Goal: Task Accomplishment & Management: Use online tool/utility

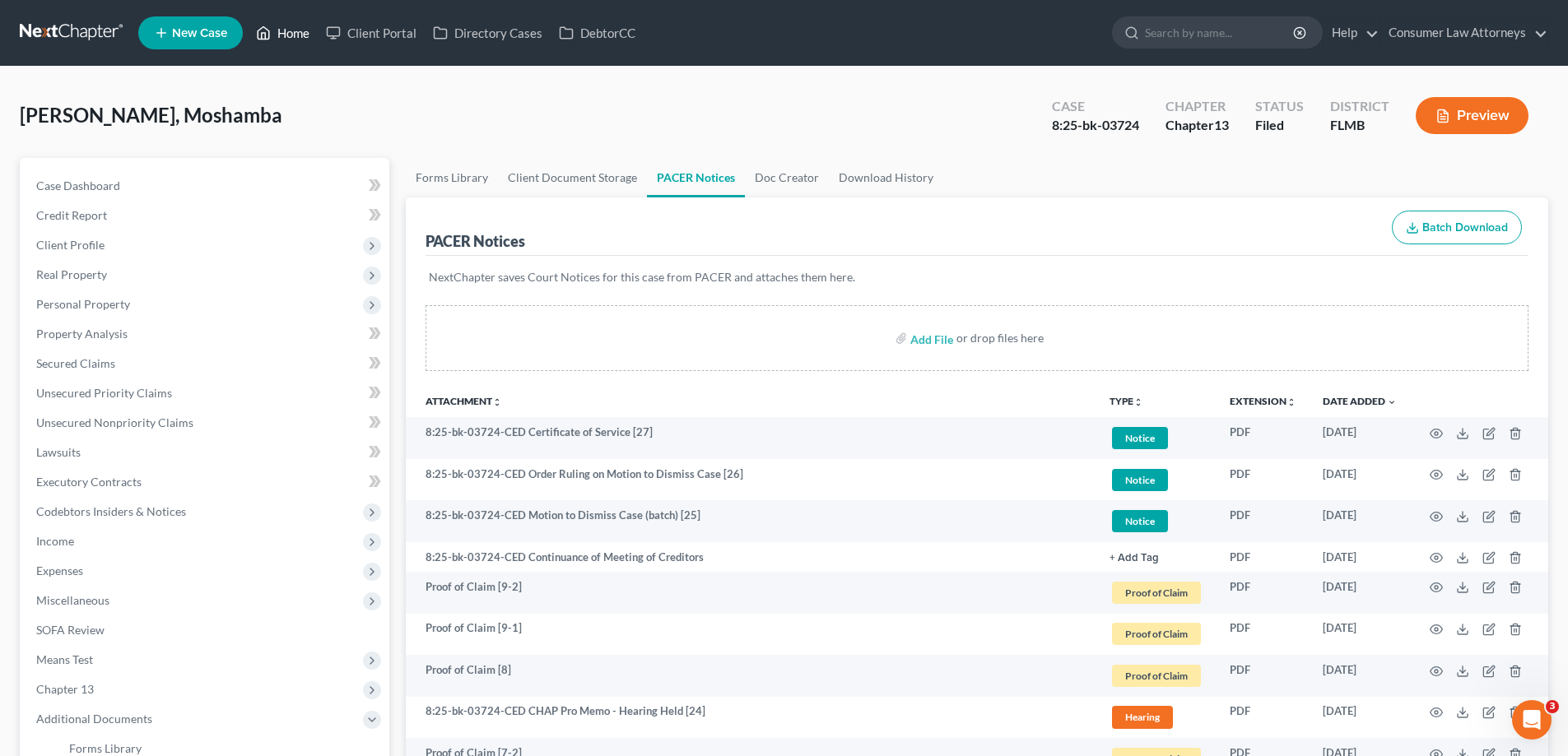
click at [287, 27] on link "Home" at bounding box center [283, 33] width 70 height 30
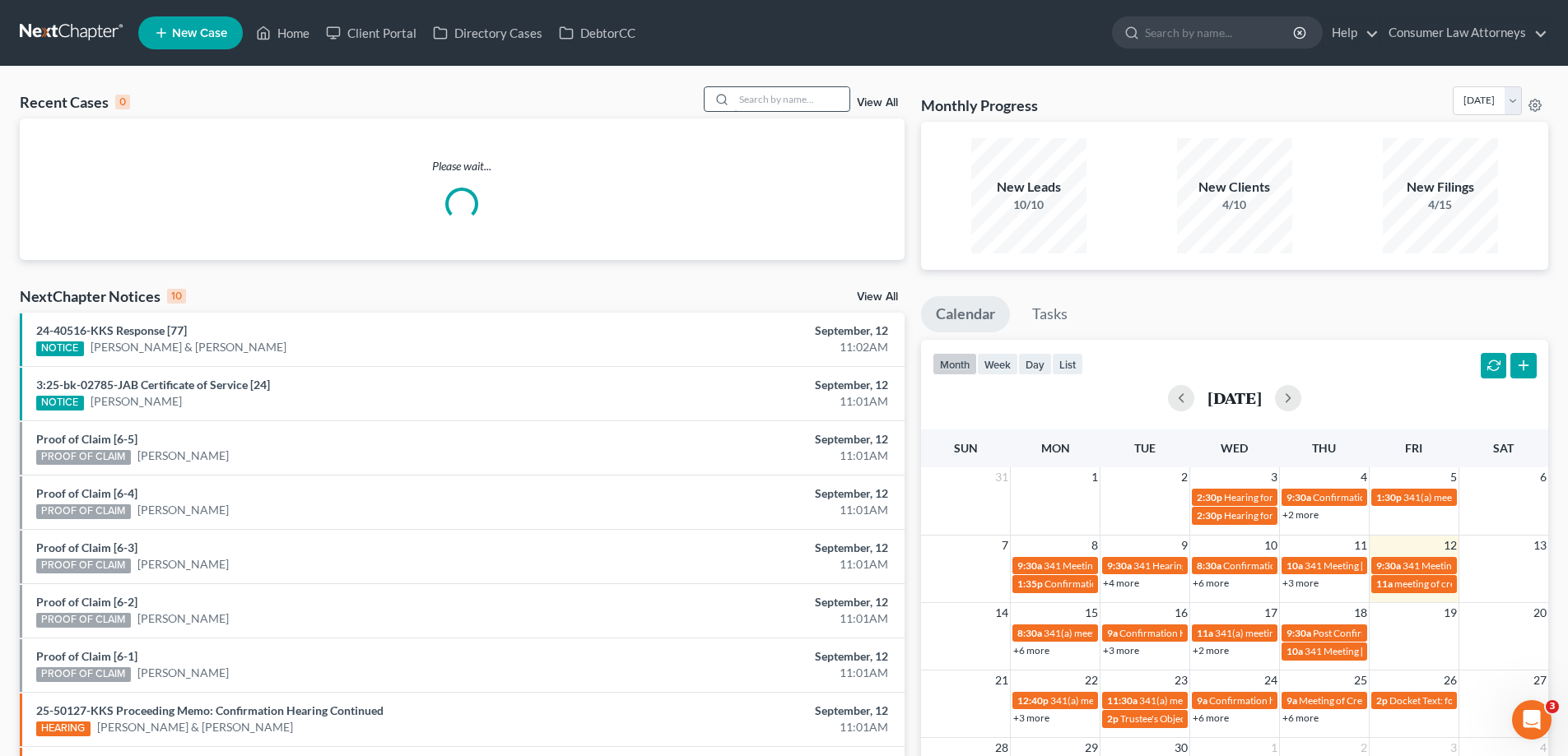
click at [787, 104] on input "search" at bounding box center [792, 99] width 115 height 24
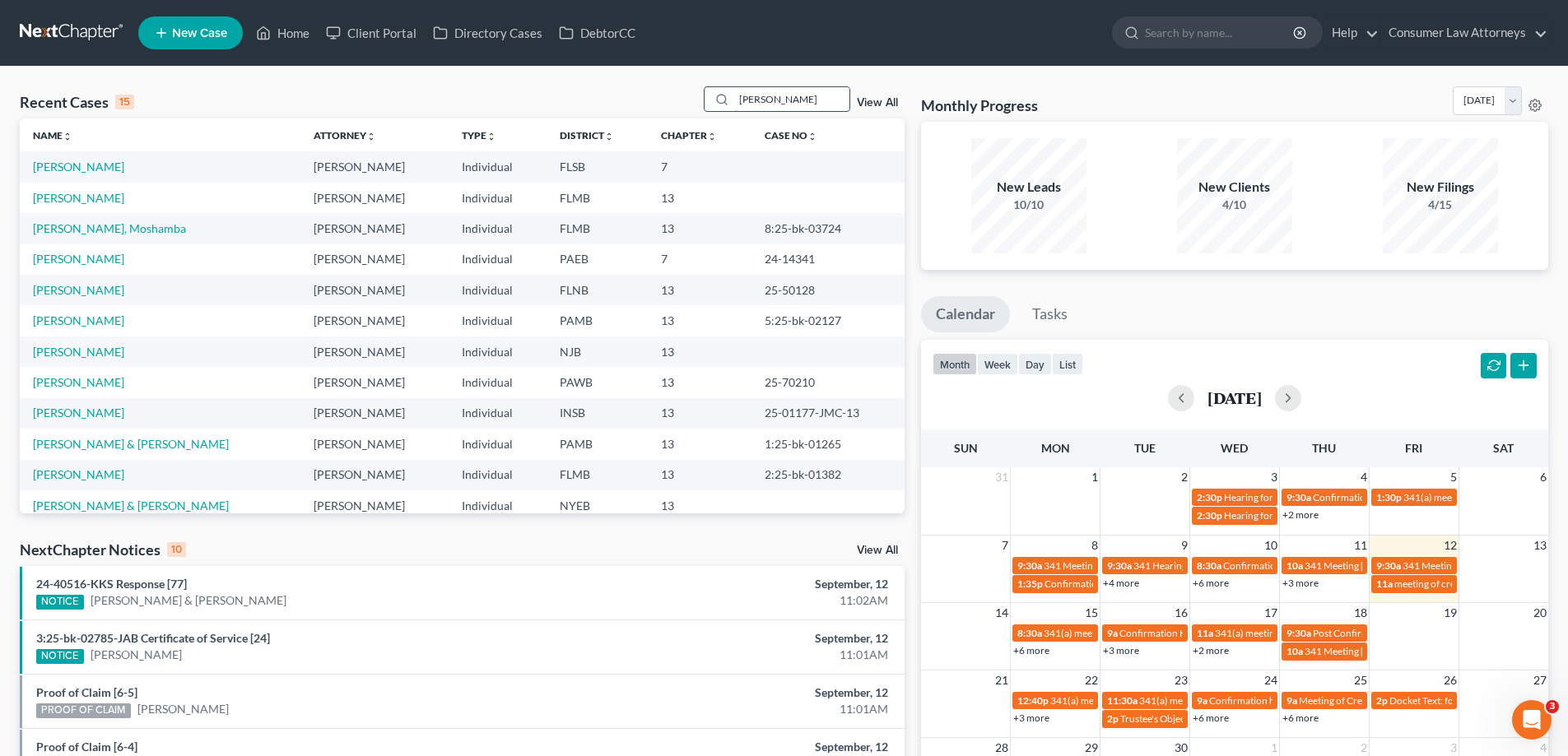
type input "[PERSON_NAME]"
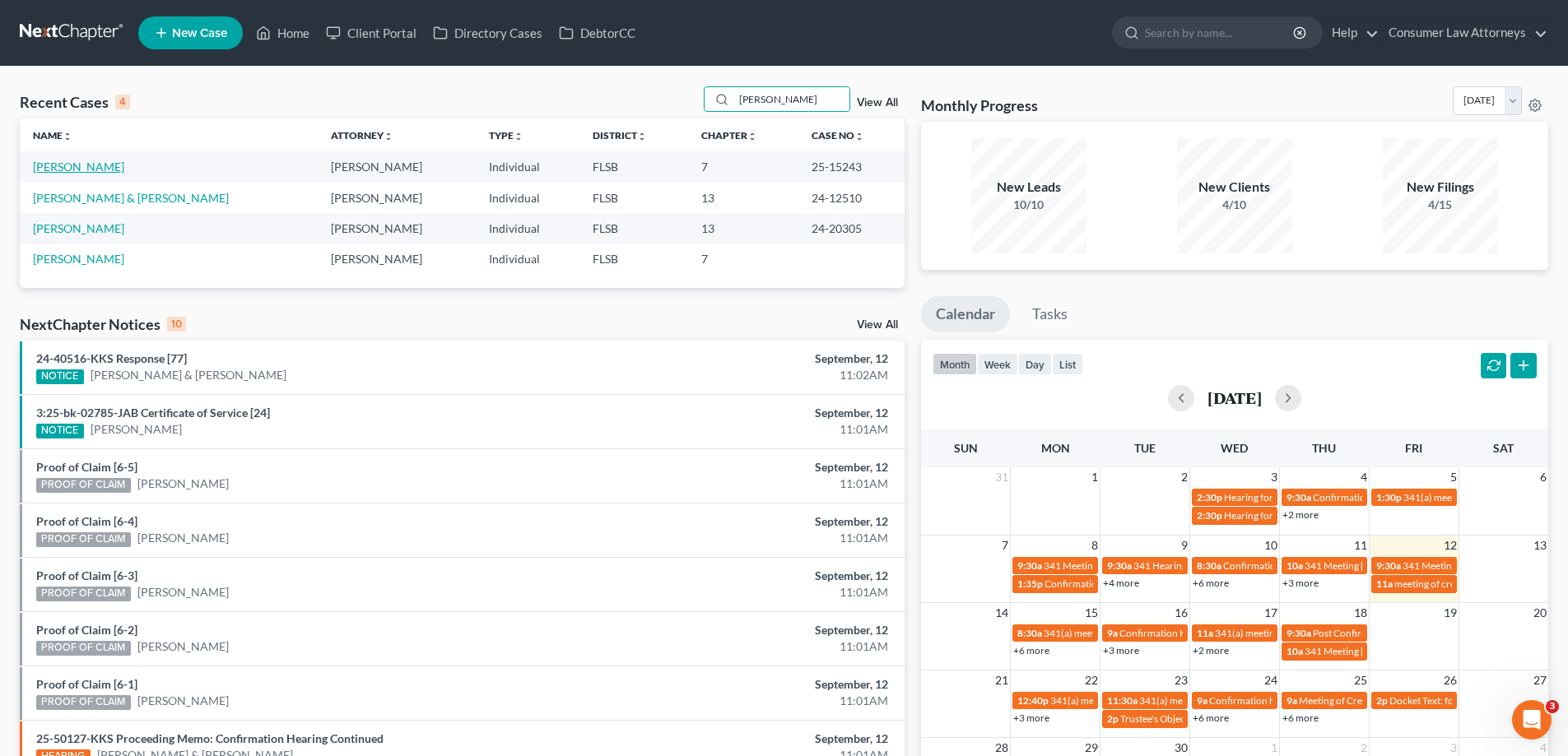
click at [86, 169] on link "[PERSON_NAME]" at bounding box center [79, 166] width 92 height 14
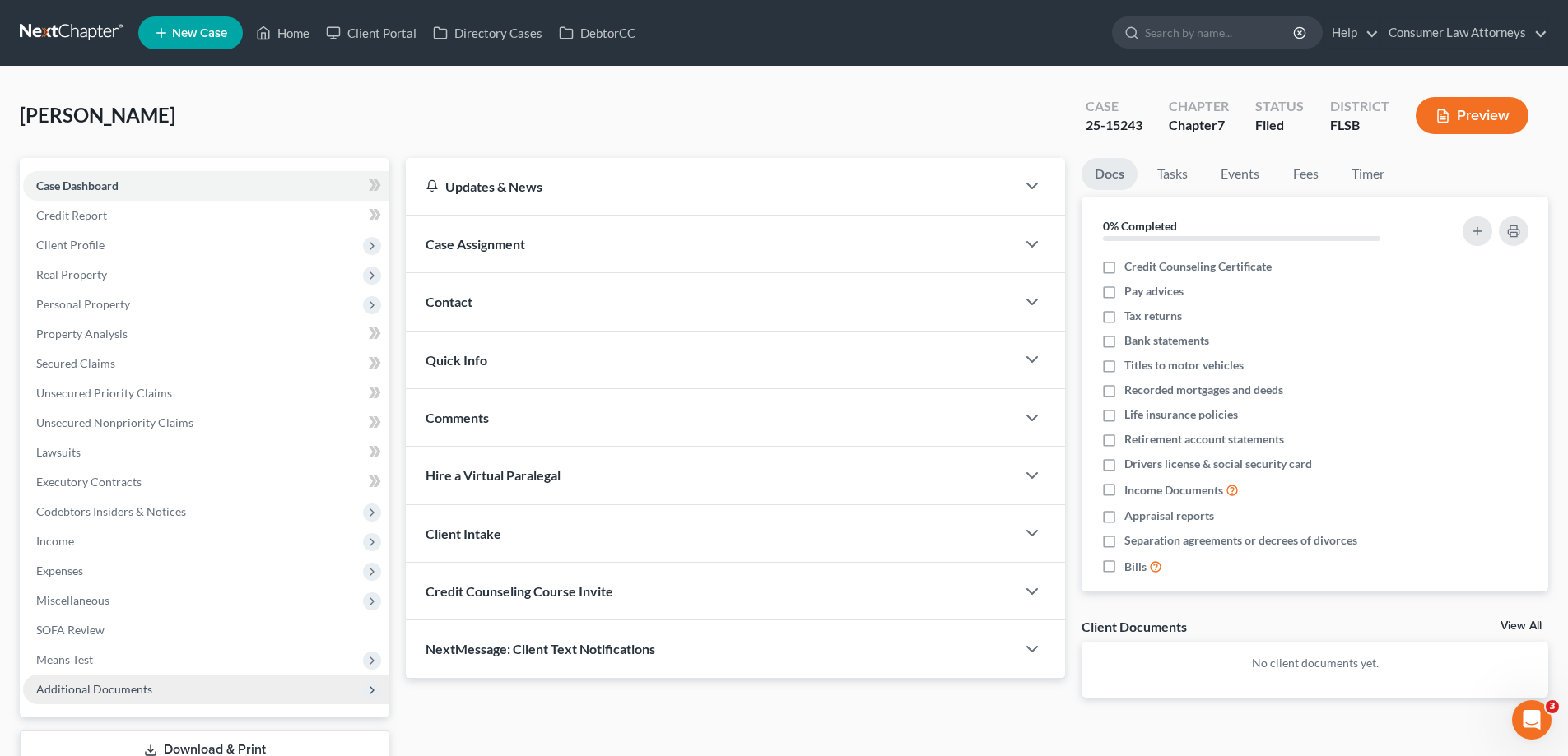
click at [86, 694] on span "Additional Documents" at bounding box center [94, 689] width 116 height 14
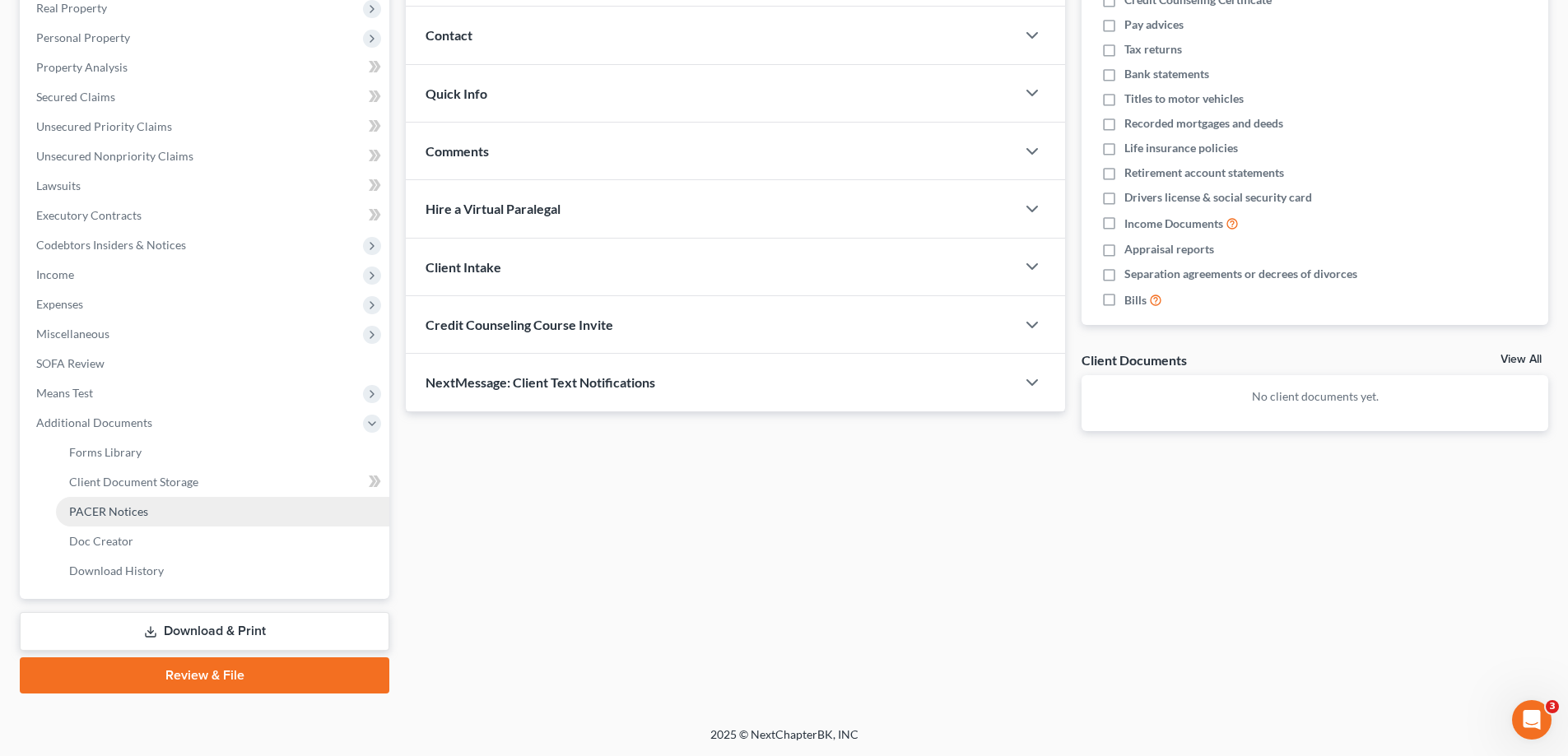
click at [155, 503] on link "PACER Notices" at bounding box center [222, 512] width 333 height 30
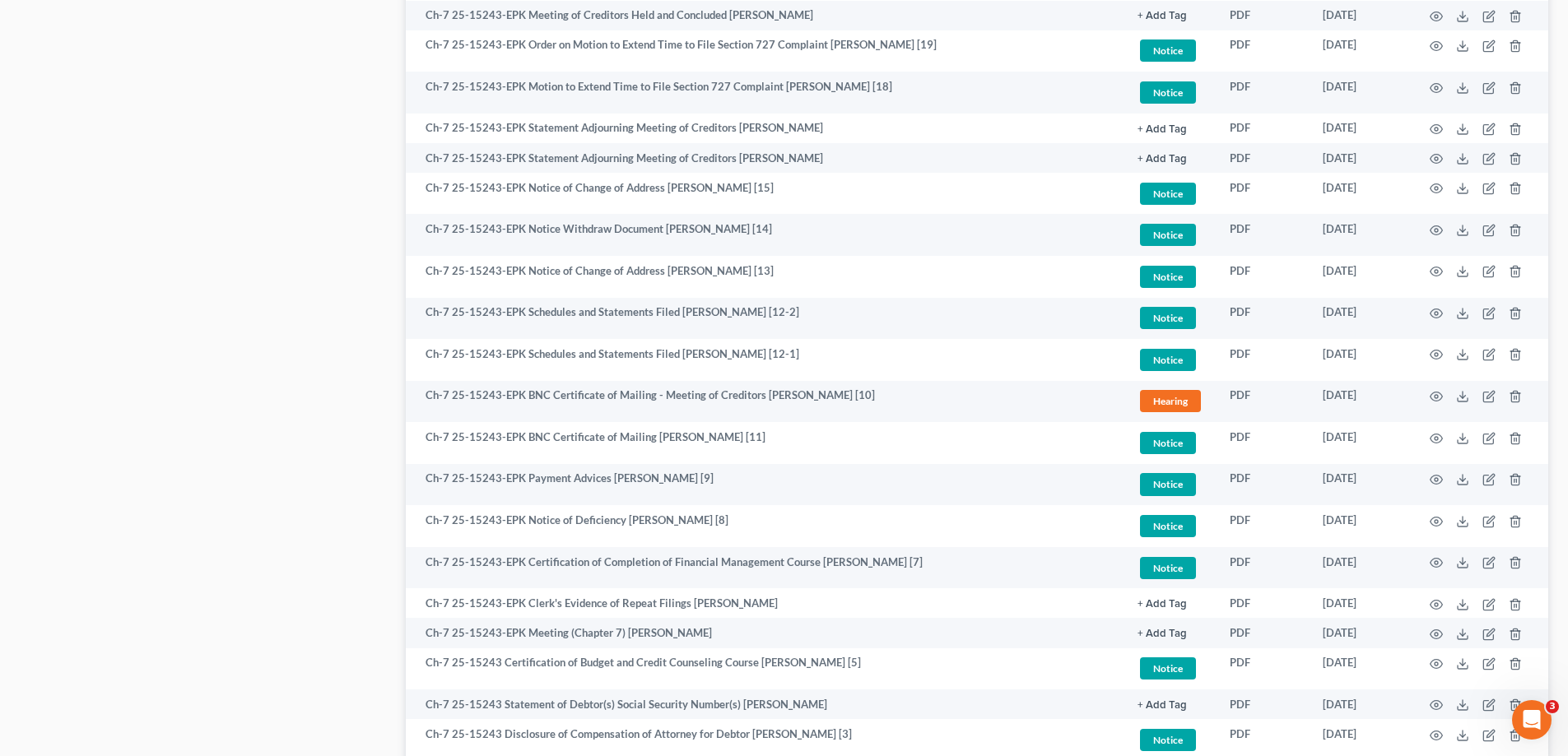
scroll to position [1204, 0]
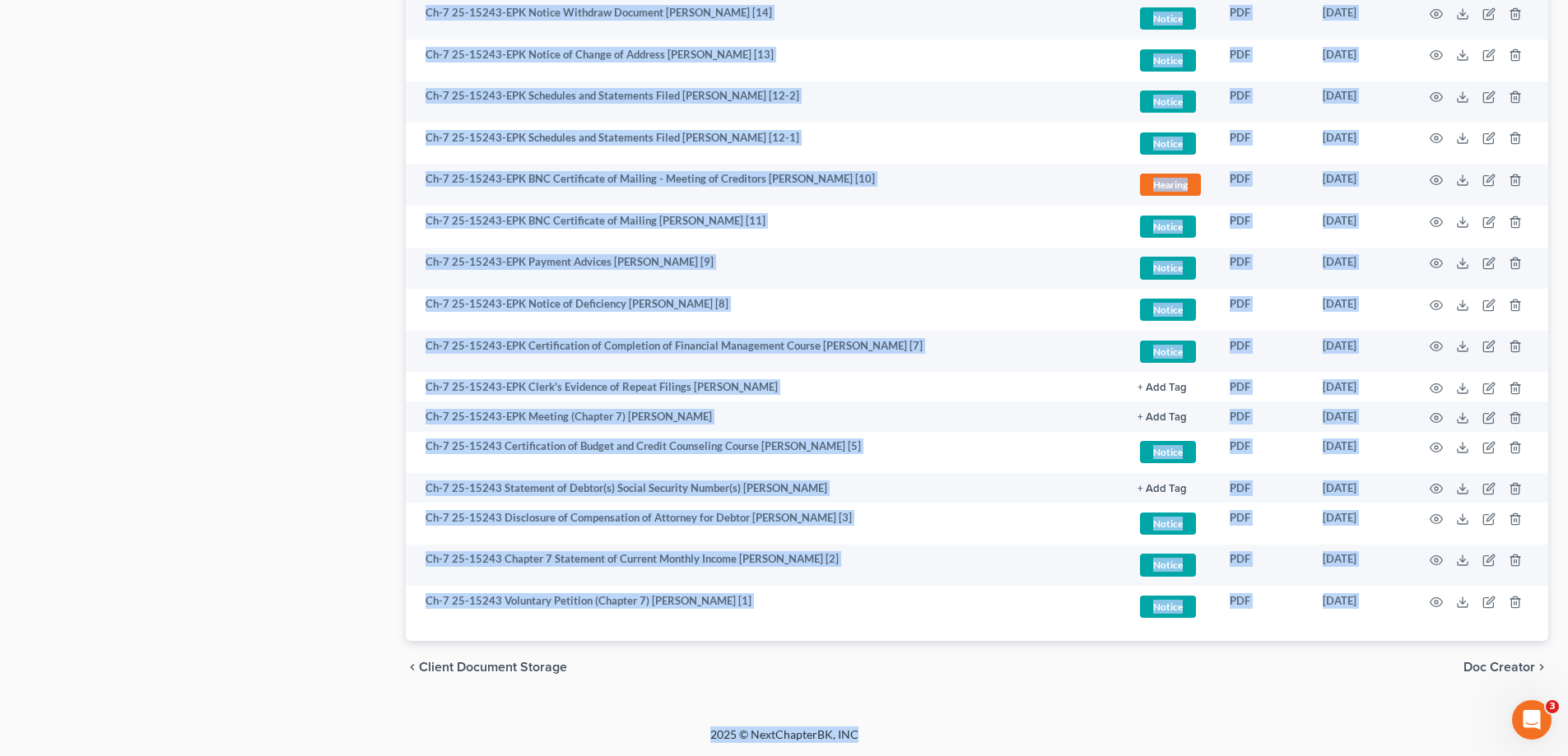
drag, startPoint x: 0, startPoint y: 7, endPoint x: 1578, endPoint y: 788, distance: 1760.7
click at [1012, 690] on div "chevron_left Client Document Storage Doc Creator chevron_right" at bounding box center [977, 666] width 1142 height 53
drag, startPoint x: 23, startPoint y: 109, endPoint x: 1228, endPoint y: 713, distance: 1347.9
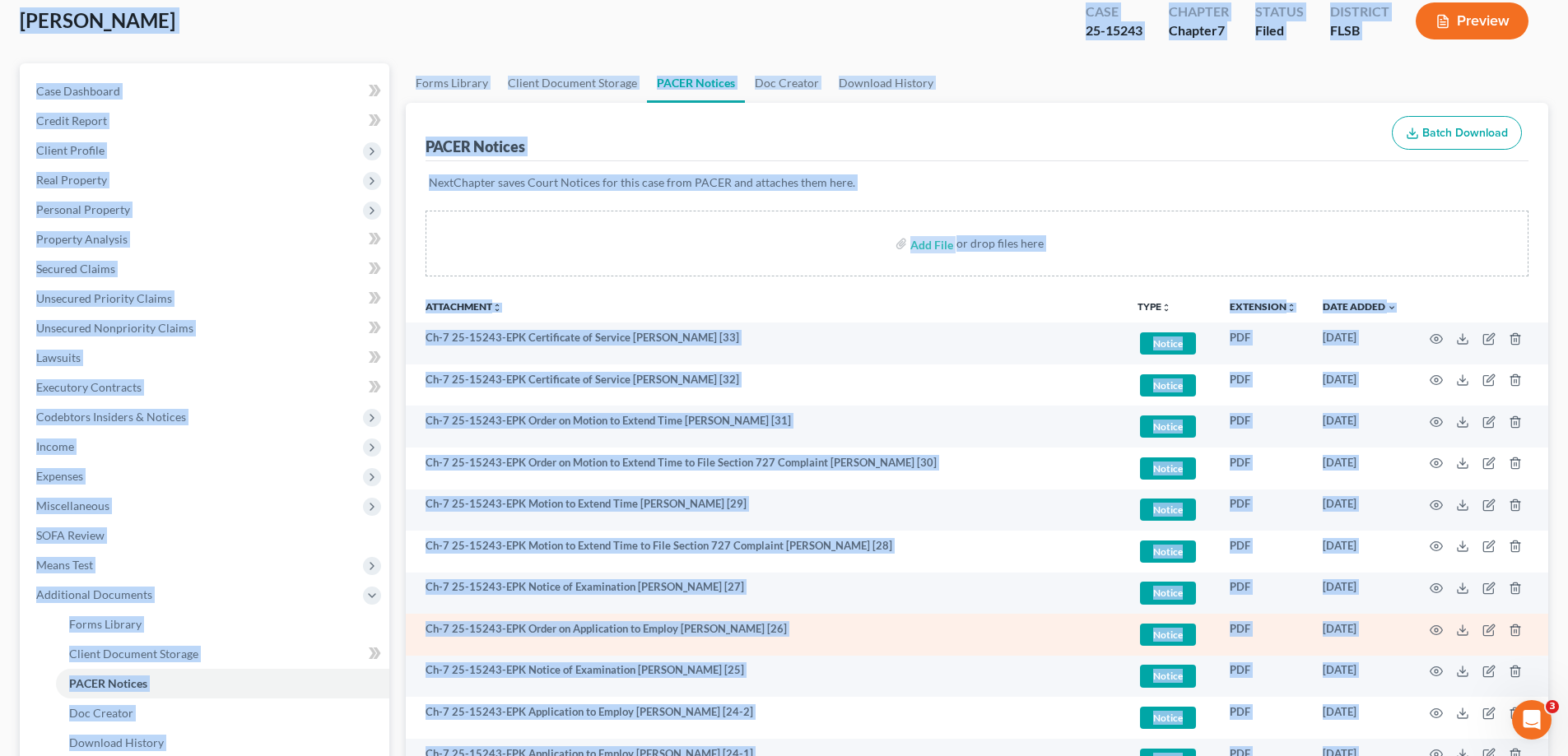
scroll to position [0, 0]
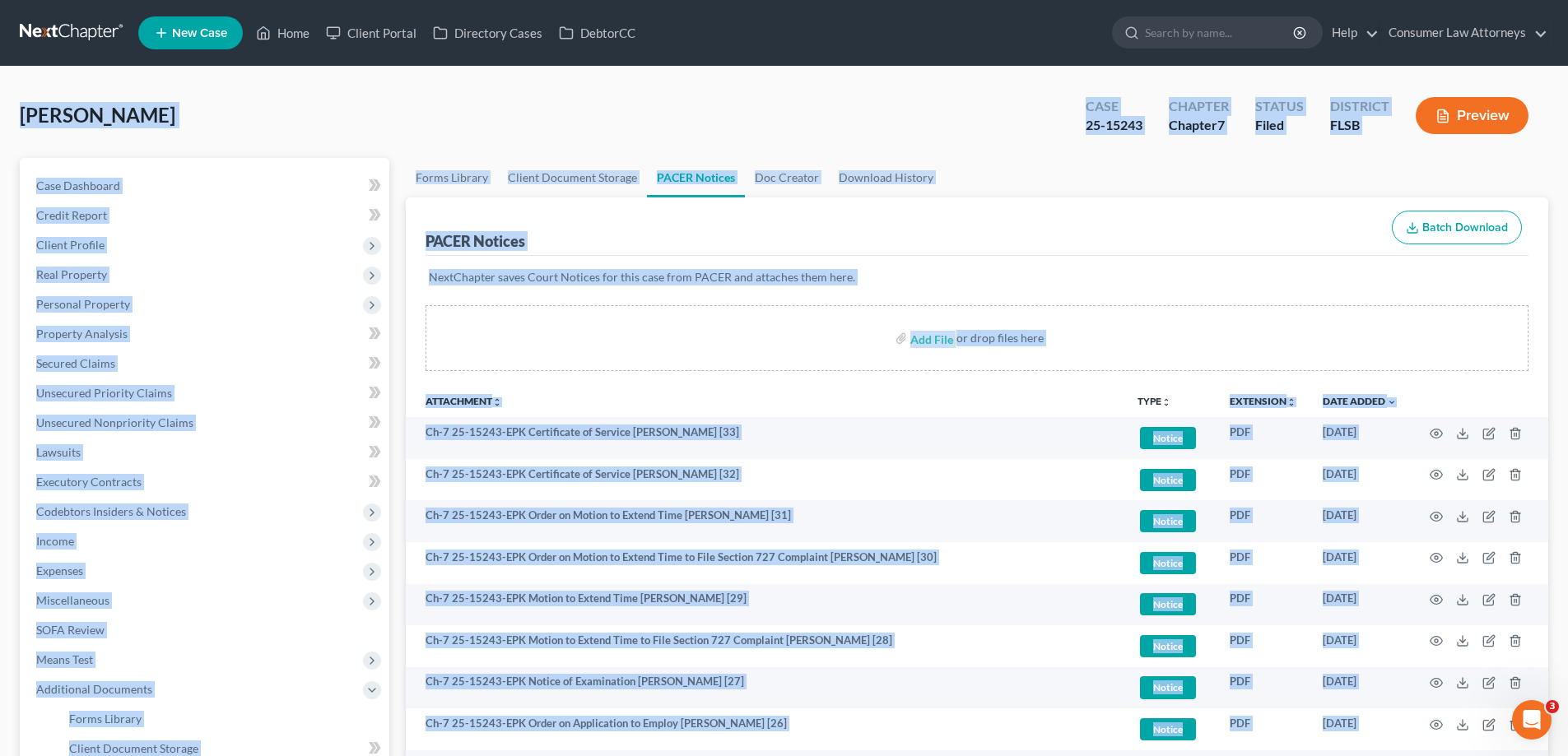
click at [774, 121] on div "[PERSON_NAME] Upgraded Case 25-15243 Chapter Chapter 7 Status [GEOGRAPHIC_DATA]…" at bounding box center [784, 122] width 1528 height 72
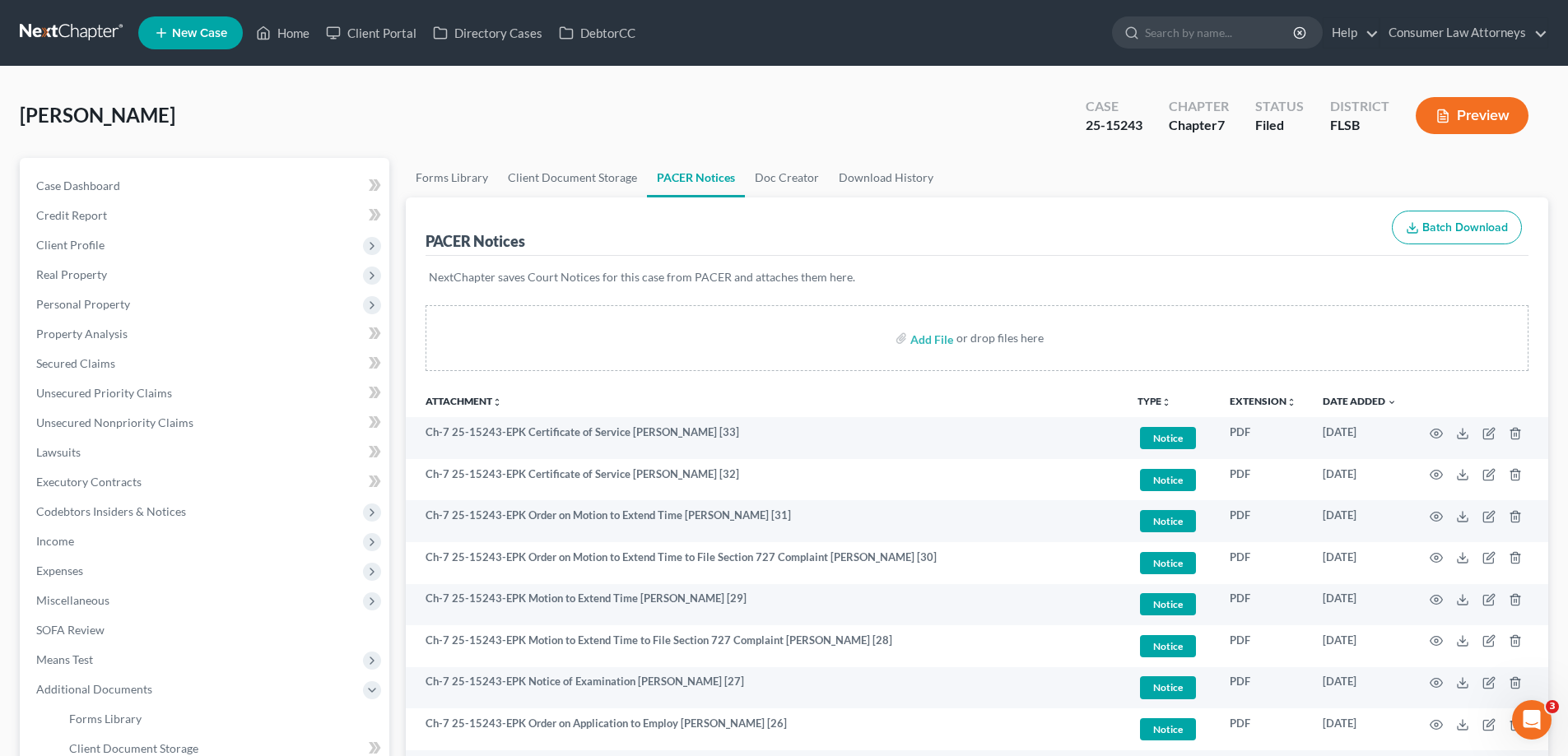
click at [774, 121] on div "[PERSON_NAME] Upgraded Case 25-15243 Chapter Chapter 7 Status [GEOGRAPHIC_DATA]…" at bounding box center [784, 122] width 1528 height 72
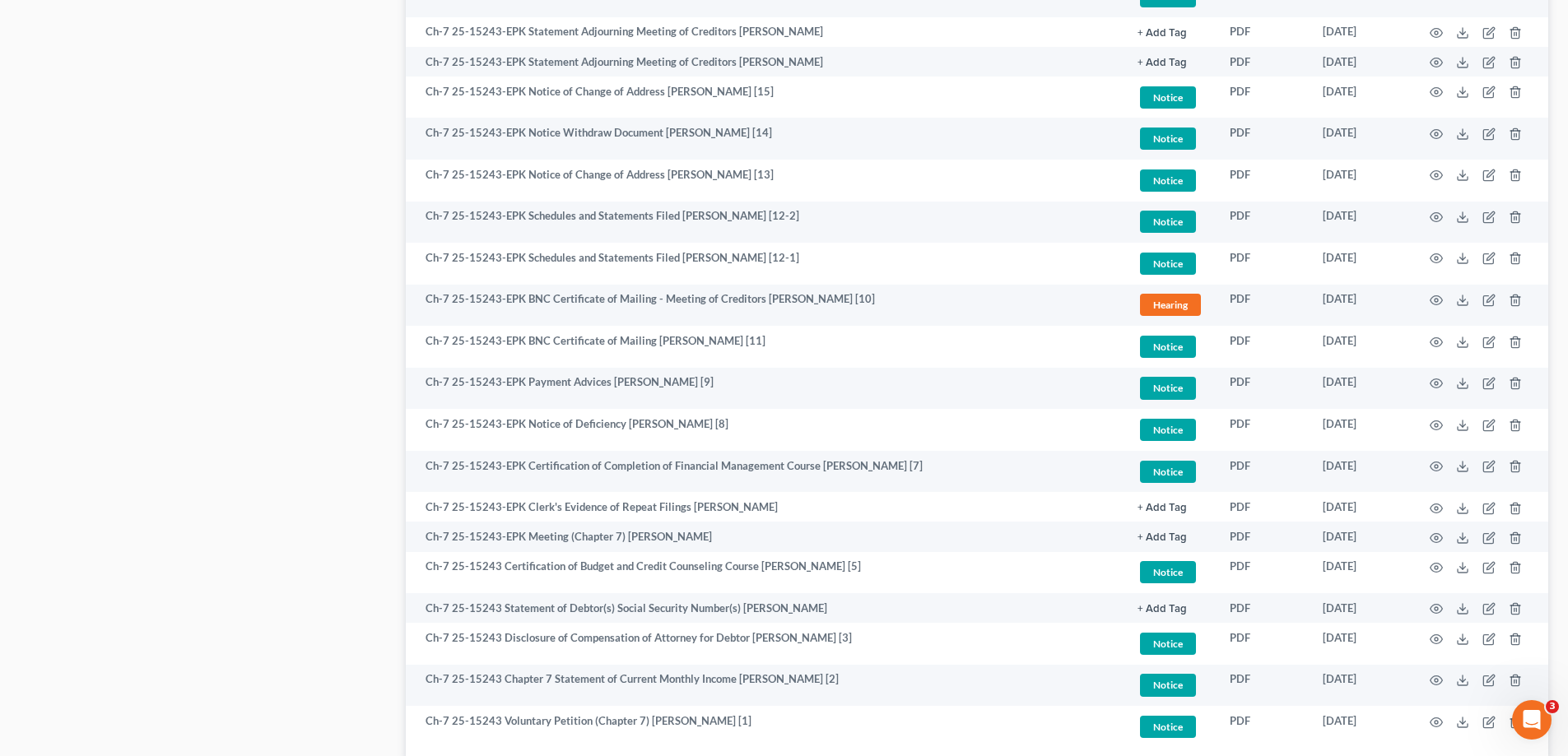
scroll to position [1204, 0]
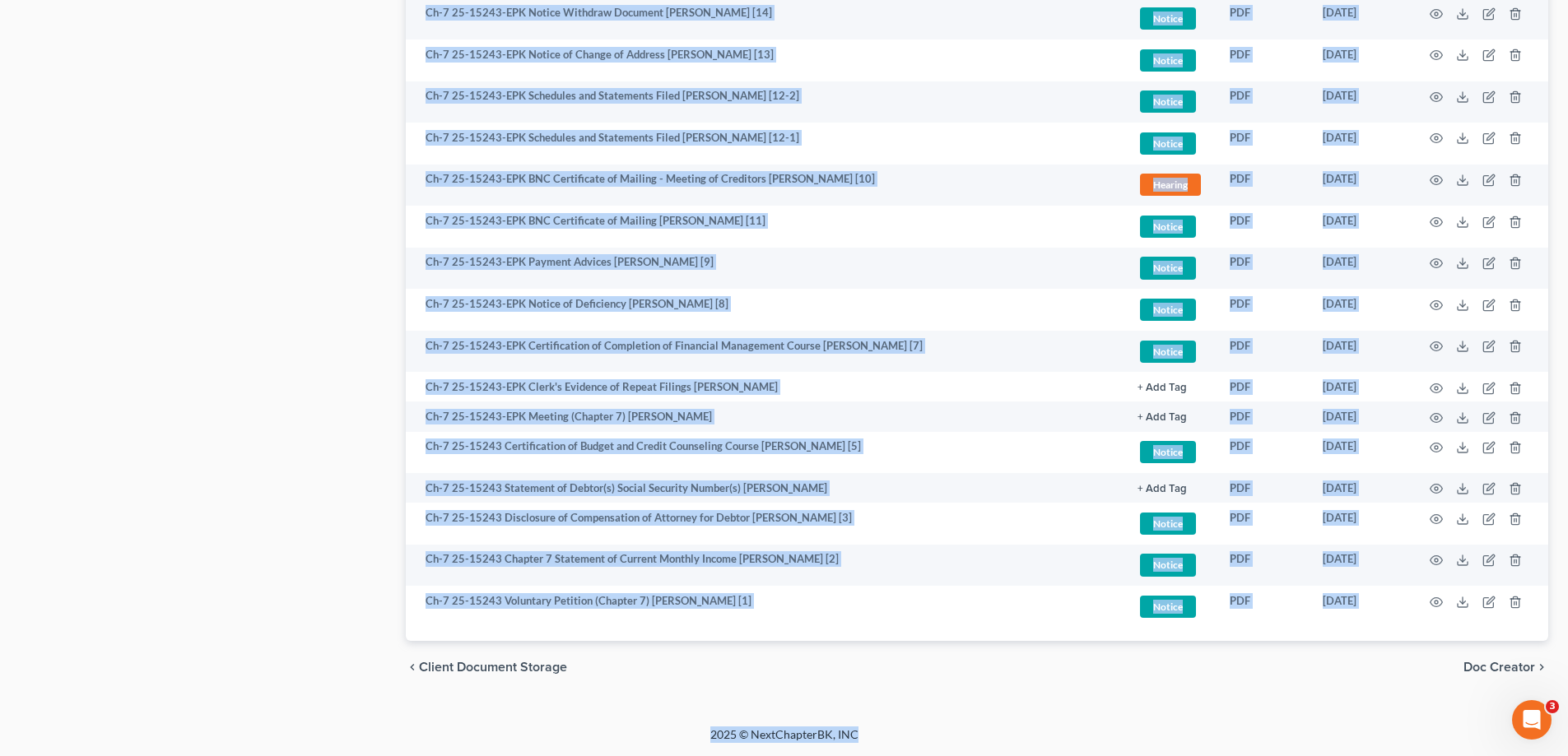
drag, startPoint x: 22, startPoint y: 114, endPoint x: 961, endPoint y: 730, distance: 1123.0
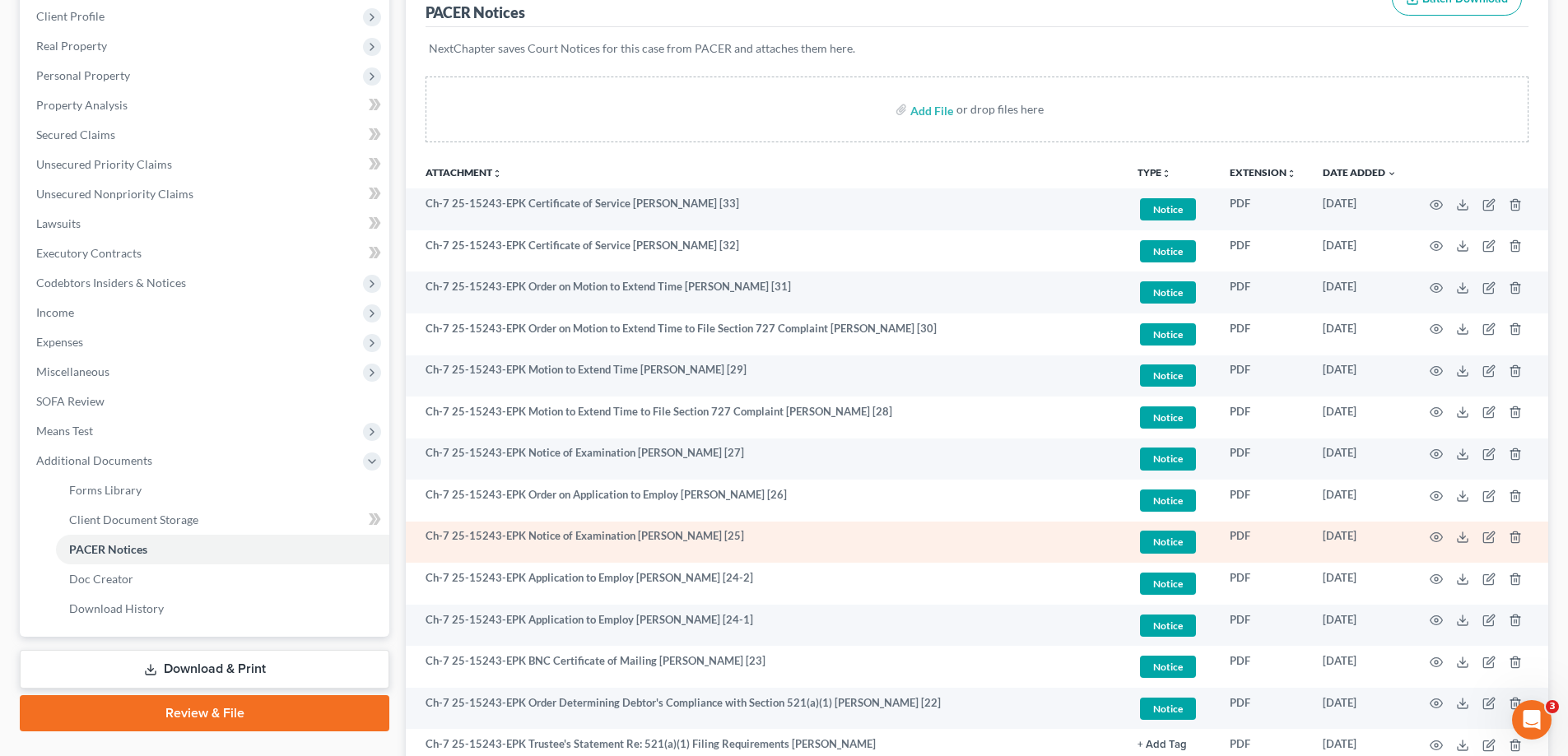
scroll to position [0, 0]
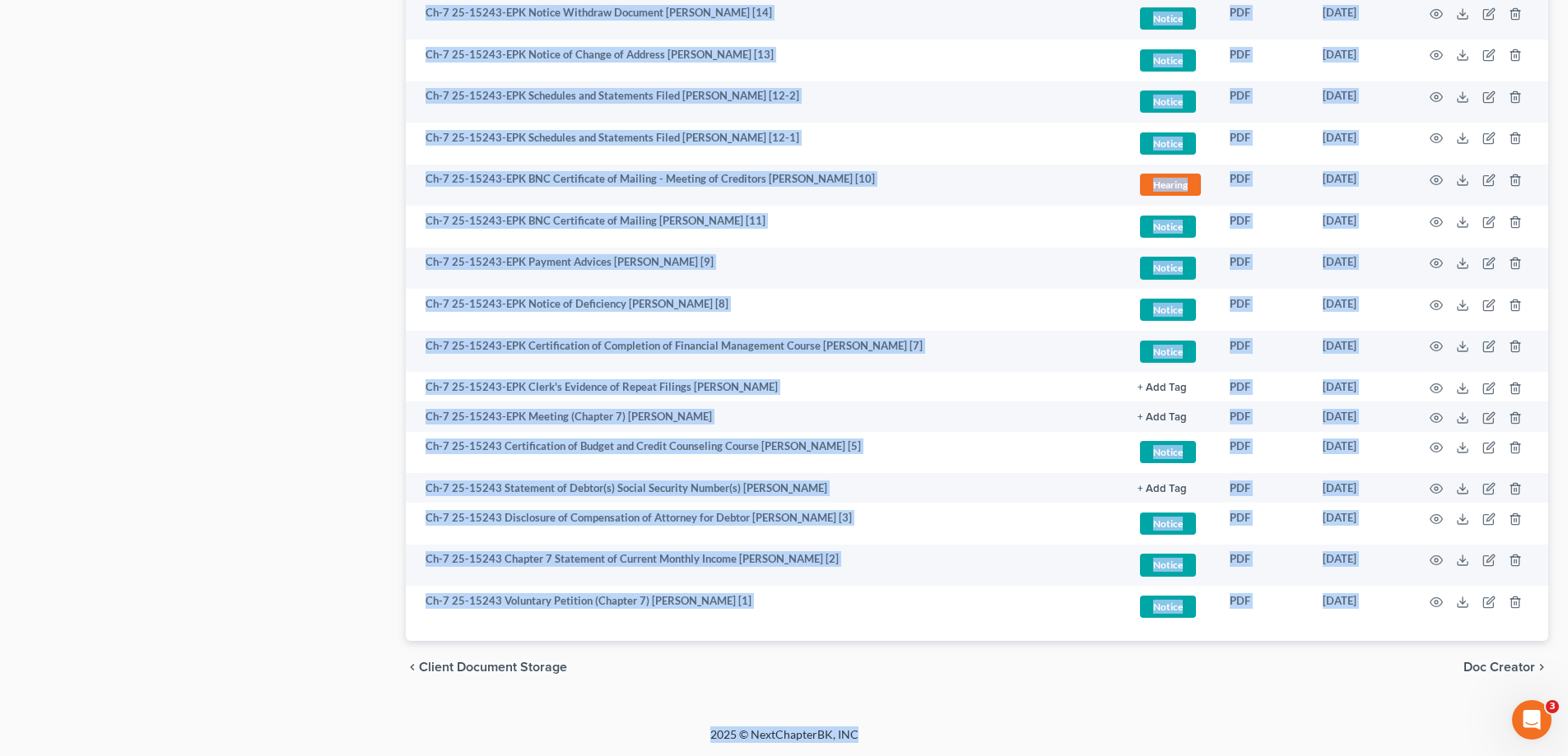
drag, startPoint x: 18, startPoint y: 111, endPoint x: 1313, endPoint y: 788, distance: 1461.3
drag, startPoint x: 1021, startPoint y: 702, endPoint x: 1011, endPoint y: 695, distance: 12.2
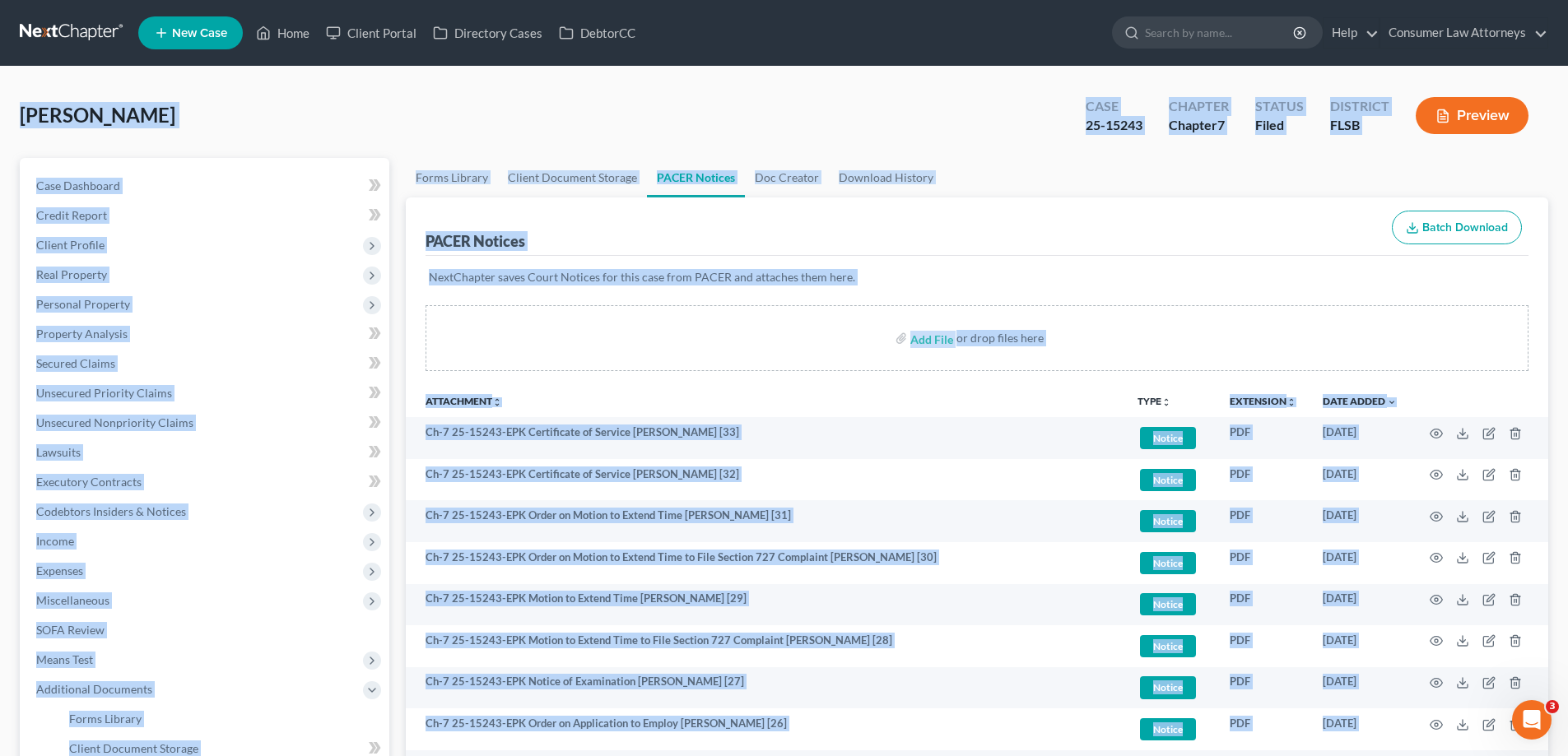
click at [843, 112] on div "[PERSON_NAME] Upgraded Case 25-15243 Chapter Chapter 7 Status [GEOGRAPHIC_DATA]…" at bounding box center [784, 122] width 1528 height 72
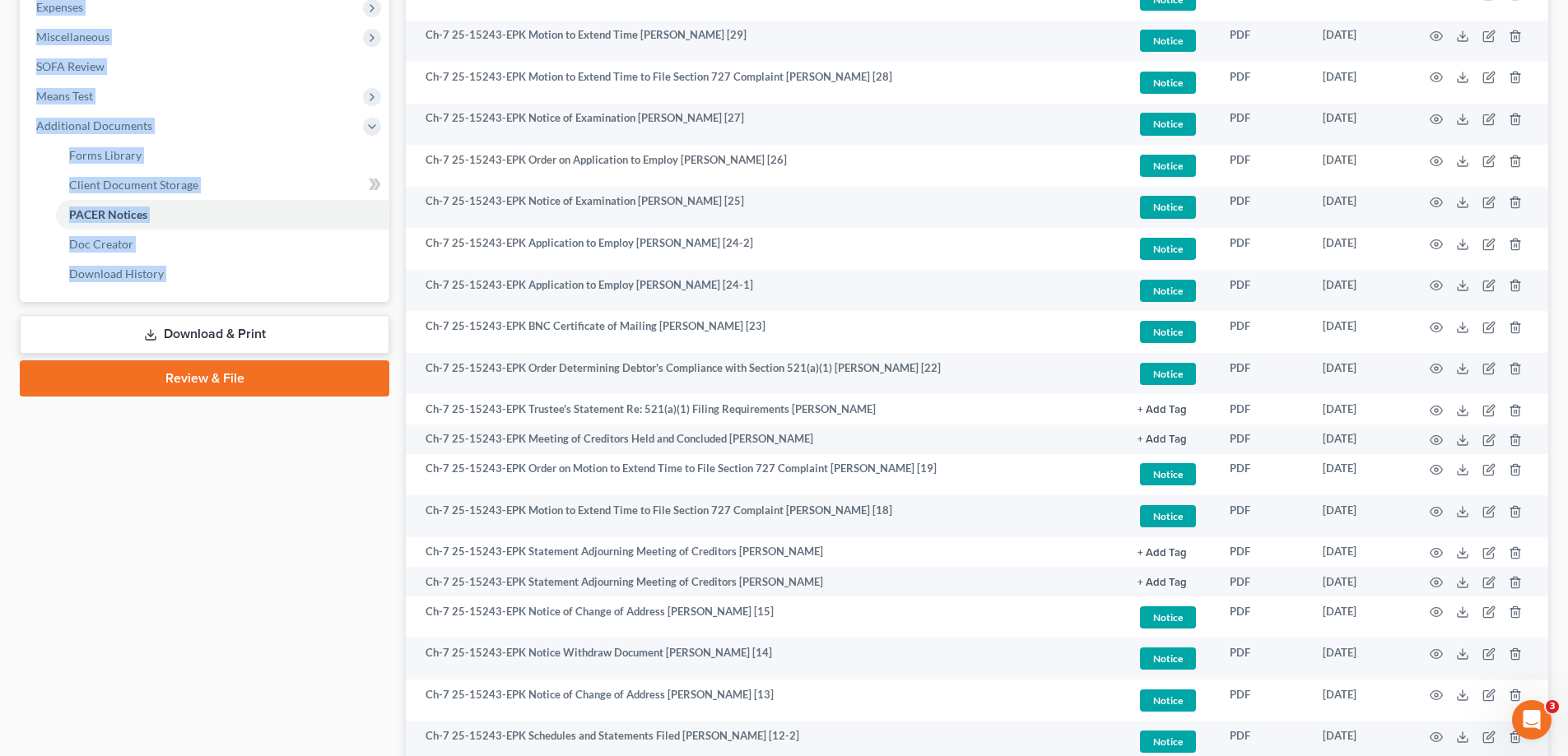
scroll to position [1204, 0]
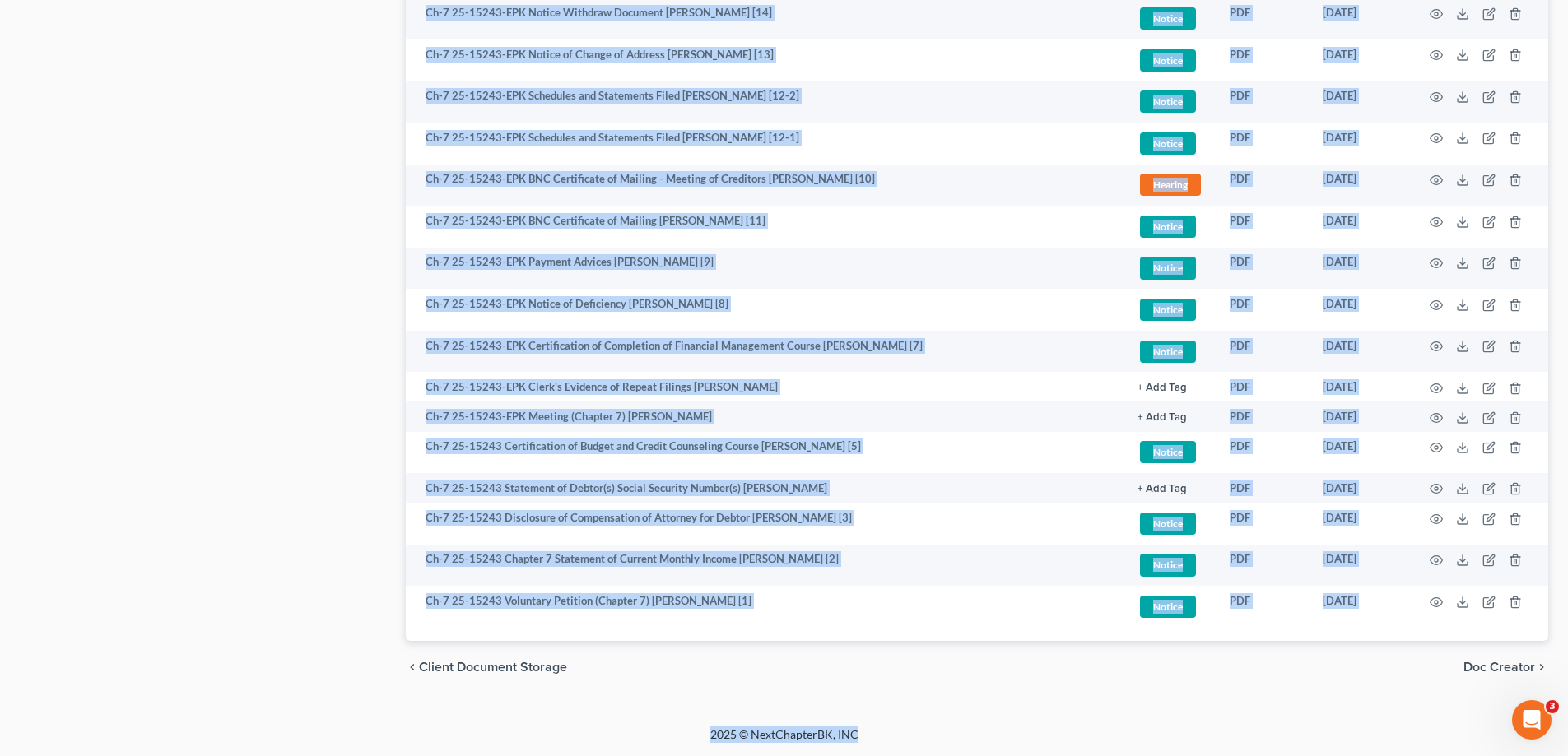
drag, startPoint x: 2, startPoint y: 12, endPoint x: 1396, endPoint y: 745, distance: 1575.0
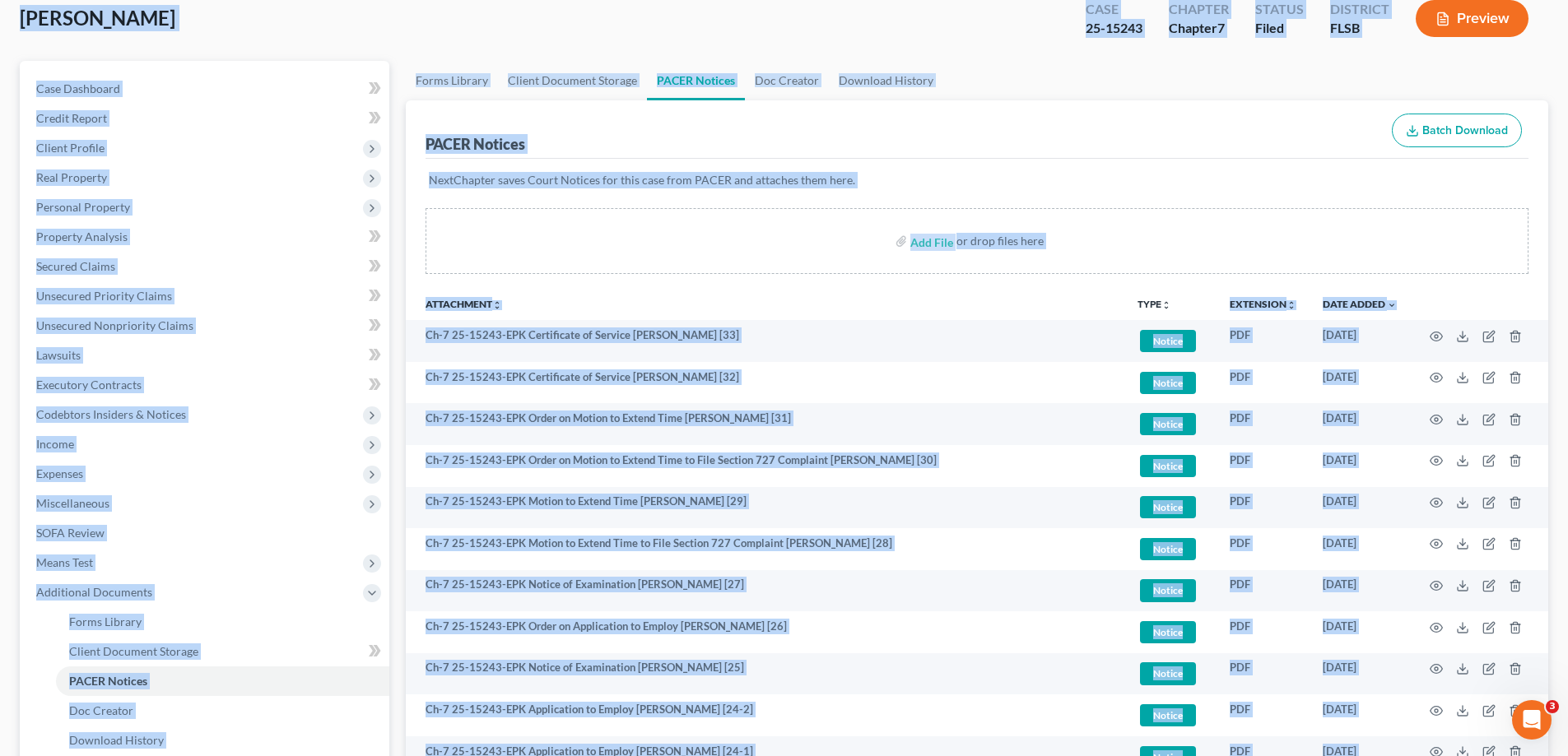
scroll to position [0, 0]
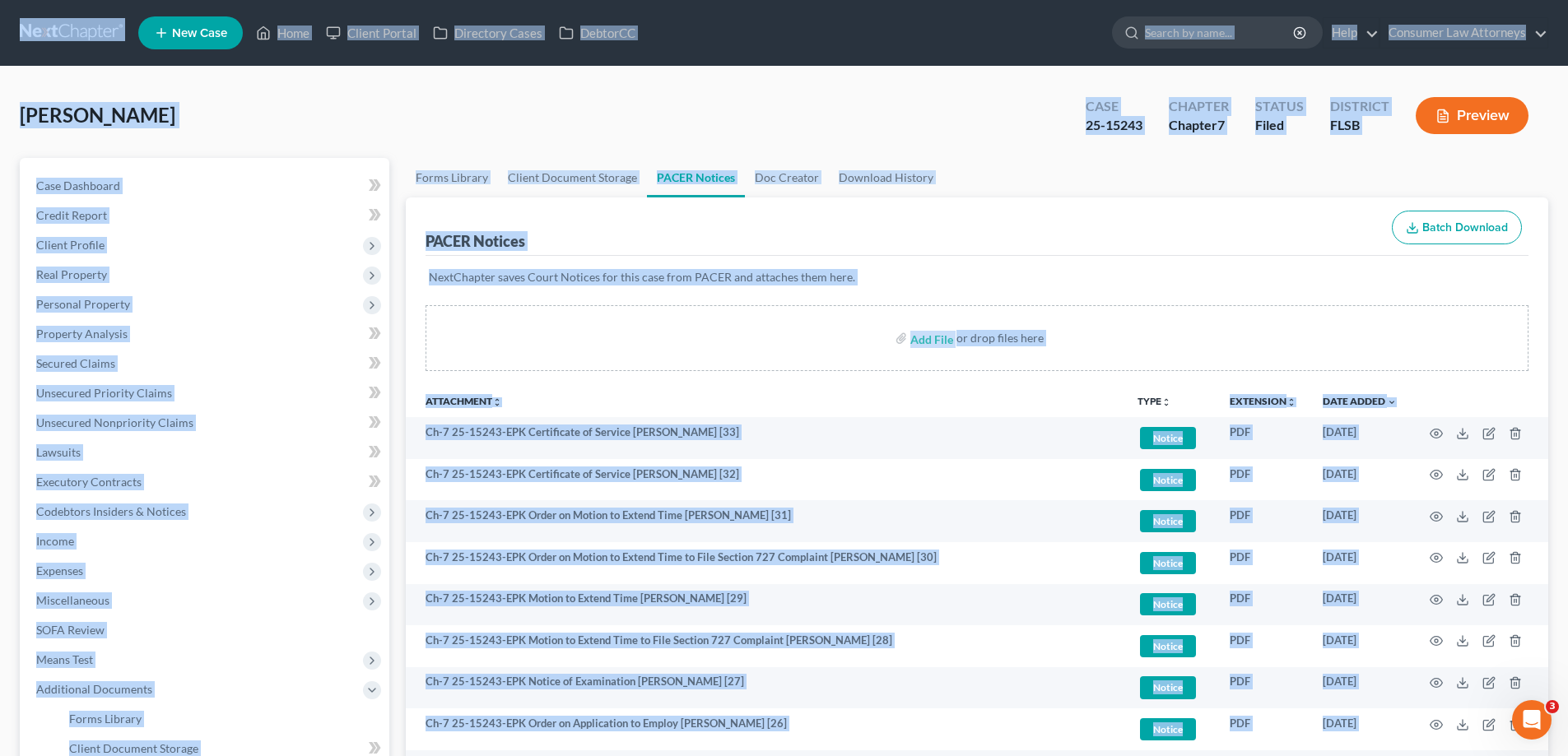
drag, startPoint x: 975, startPoint y: 748, endPoint x: 0, endPoint y: -99, distance: 1291.5
click at [923, 113] on div "[PERSON_NAME] Upgraded Case 25-15243 Chapter Chapter 7 Status [GEOGRAPHIC_DATA]…" at bounding box center [784, 122] width 1528 height 72
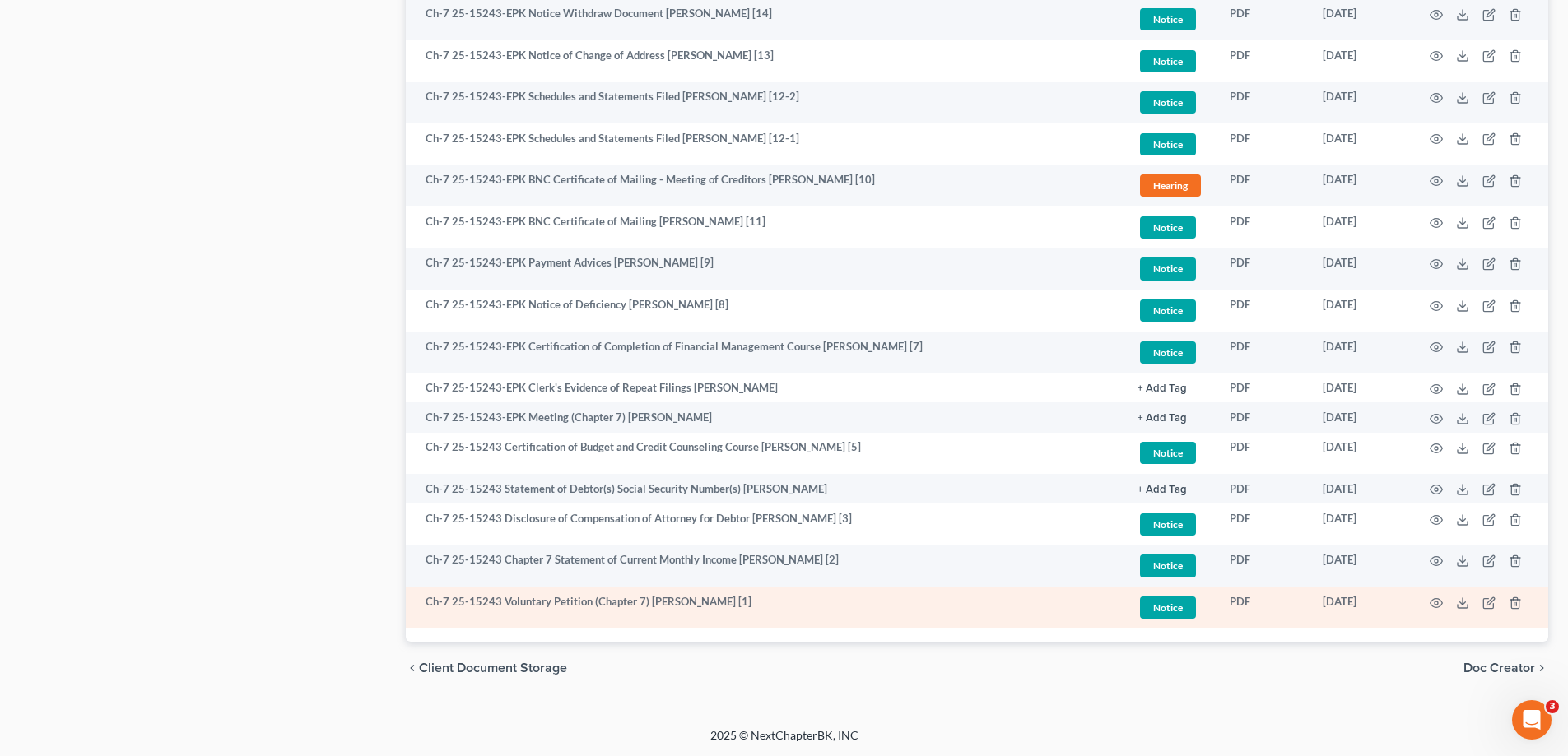
scroll to position [1204, 0]
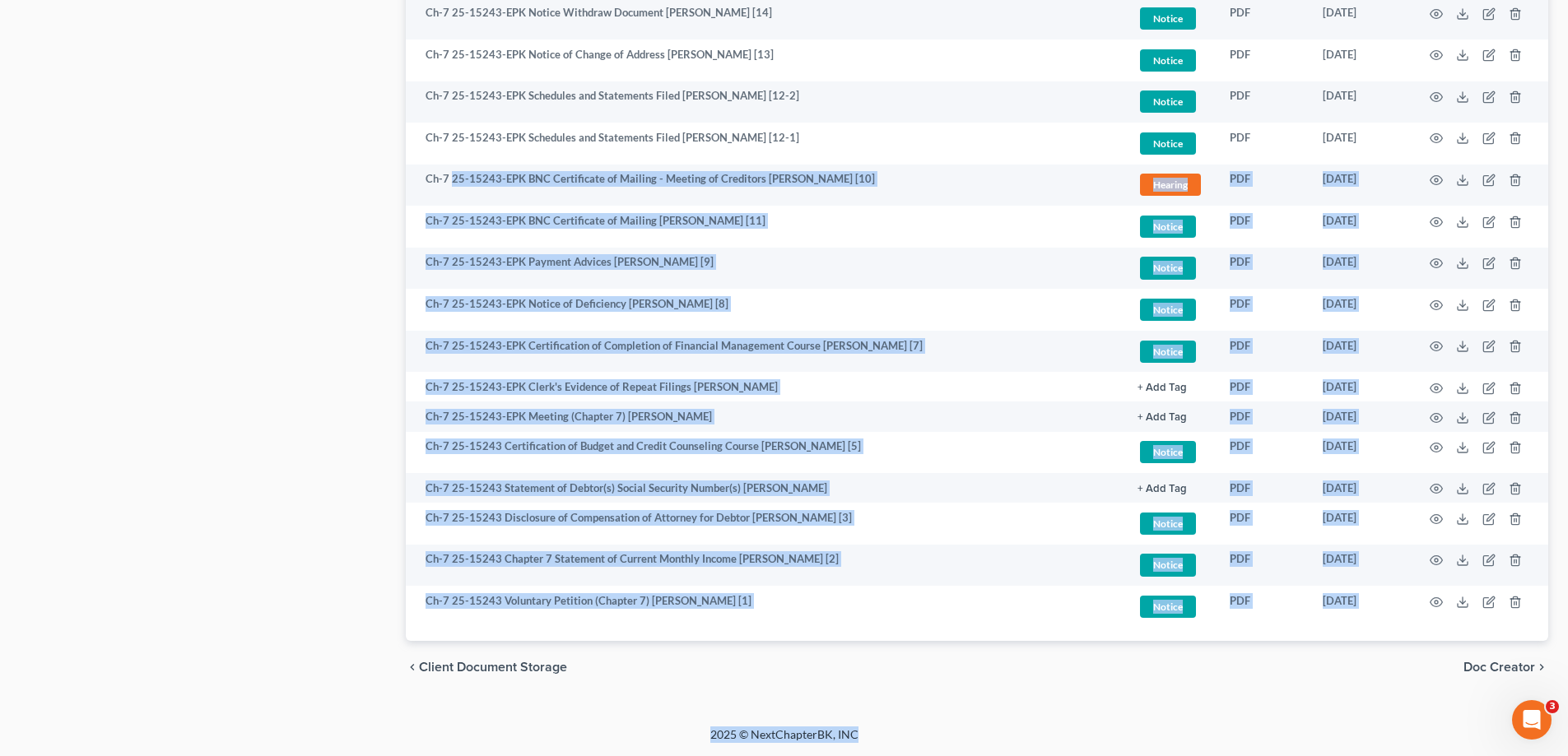
drag, startPoint x: 907, startPoint y: 740, endPoint x: 375, endPoint y: 58, distance: 865.0
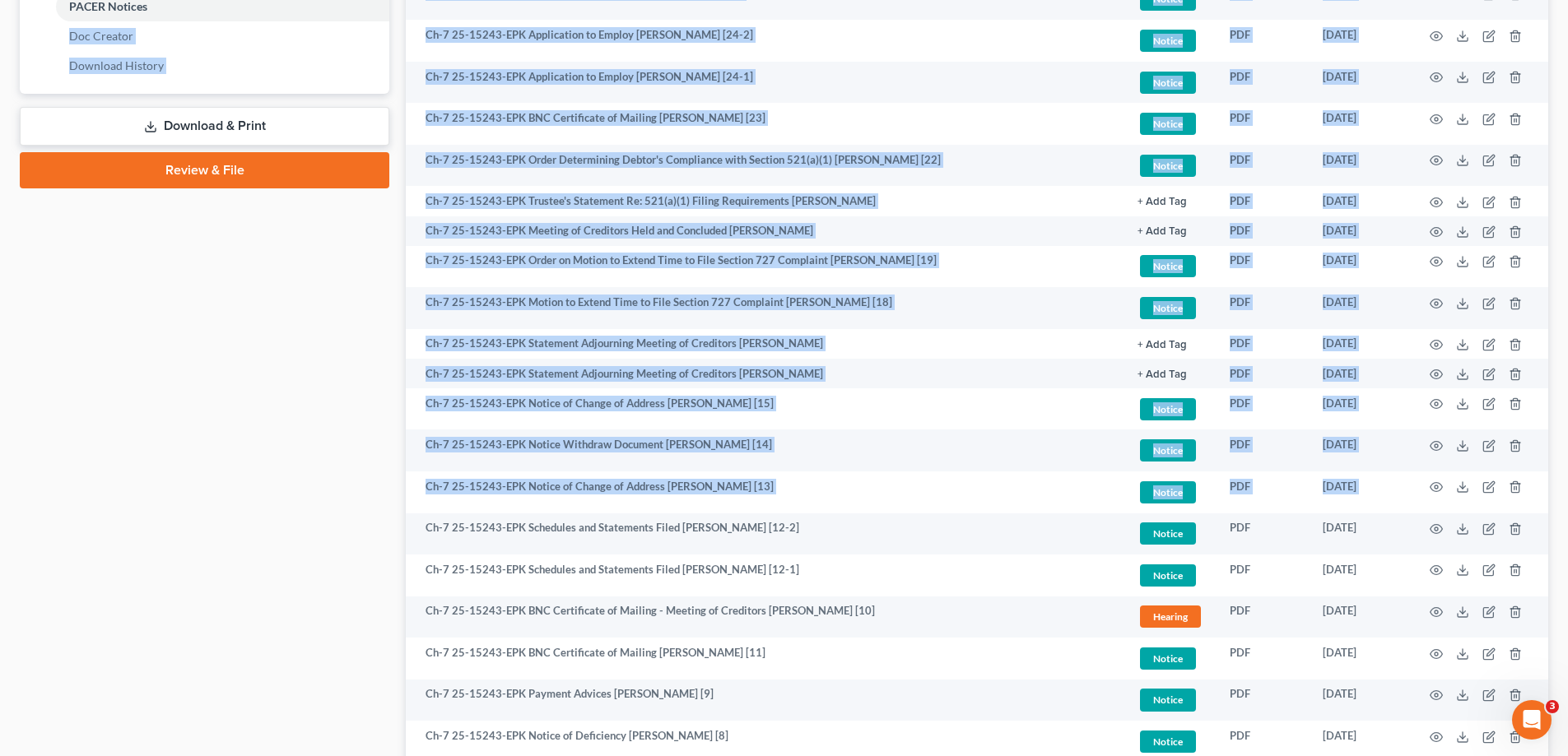
scroll to position [0, 0]
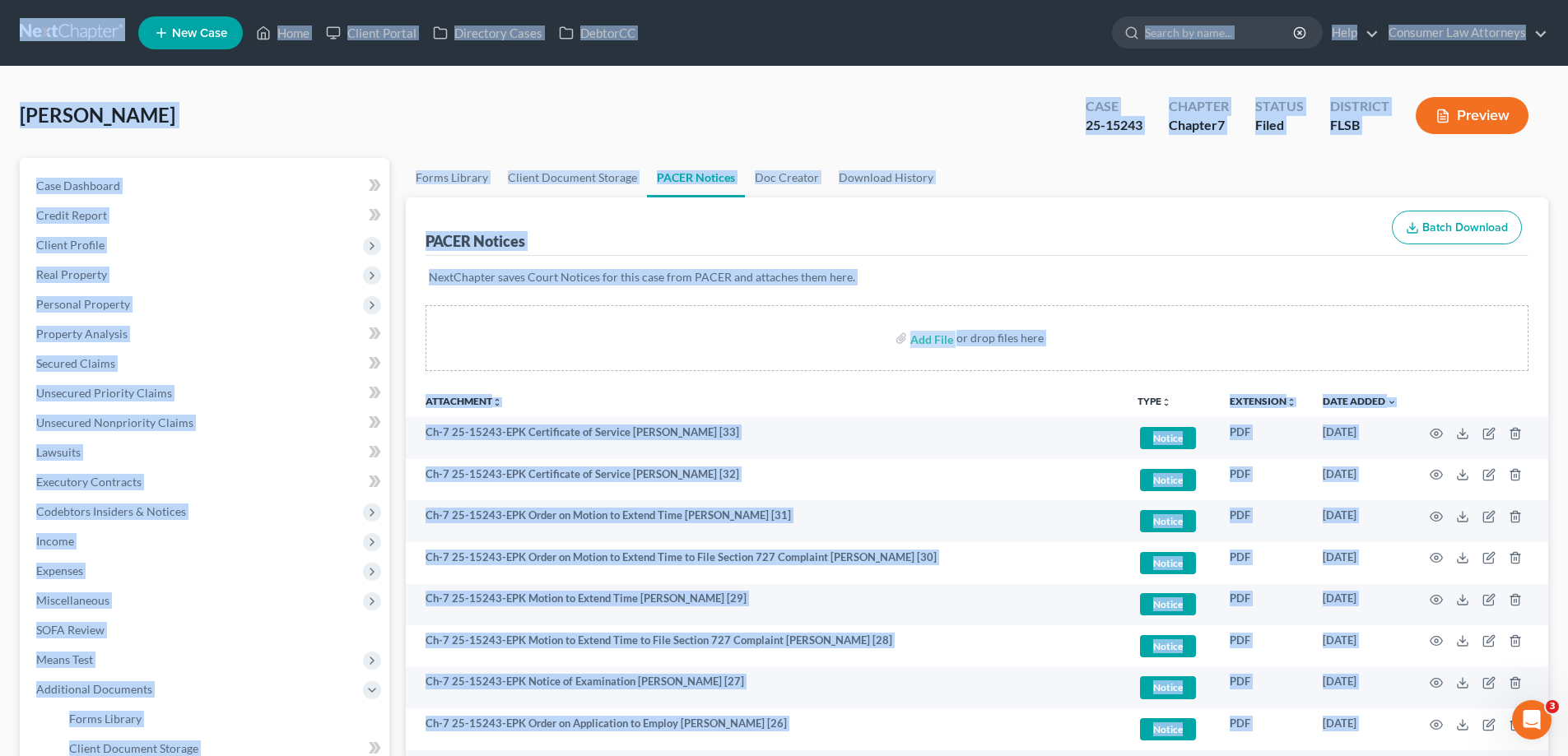
drag, startPoint x: 375, startPoint y: 58, endPoint x: 10, endPoint y: 55, distance: 365.0
click at [949, 119] on div "[PERSON_NAME] Upgraded Case 25-15243 Chapter Chapter 7 Status [GEOGRAPHIC_DATA]…" at bounding box center [784, 122] width 1528 height 72
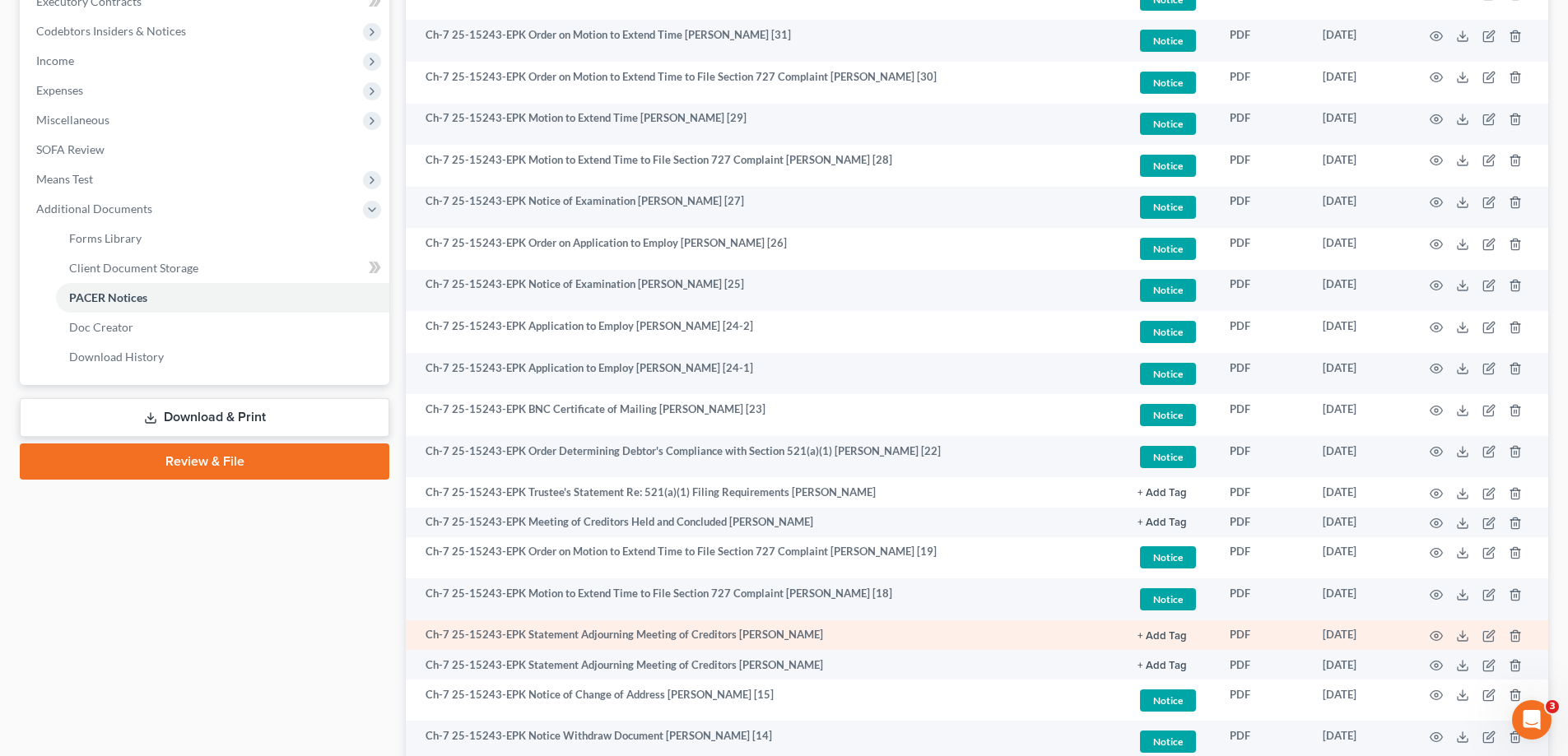
scroll to position [493, 0]
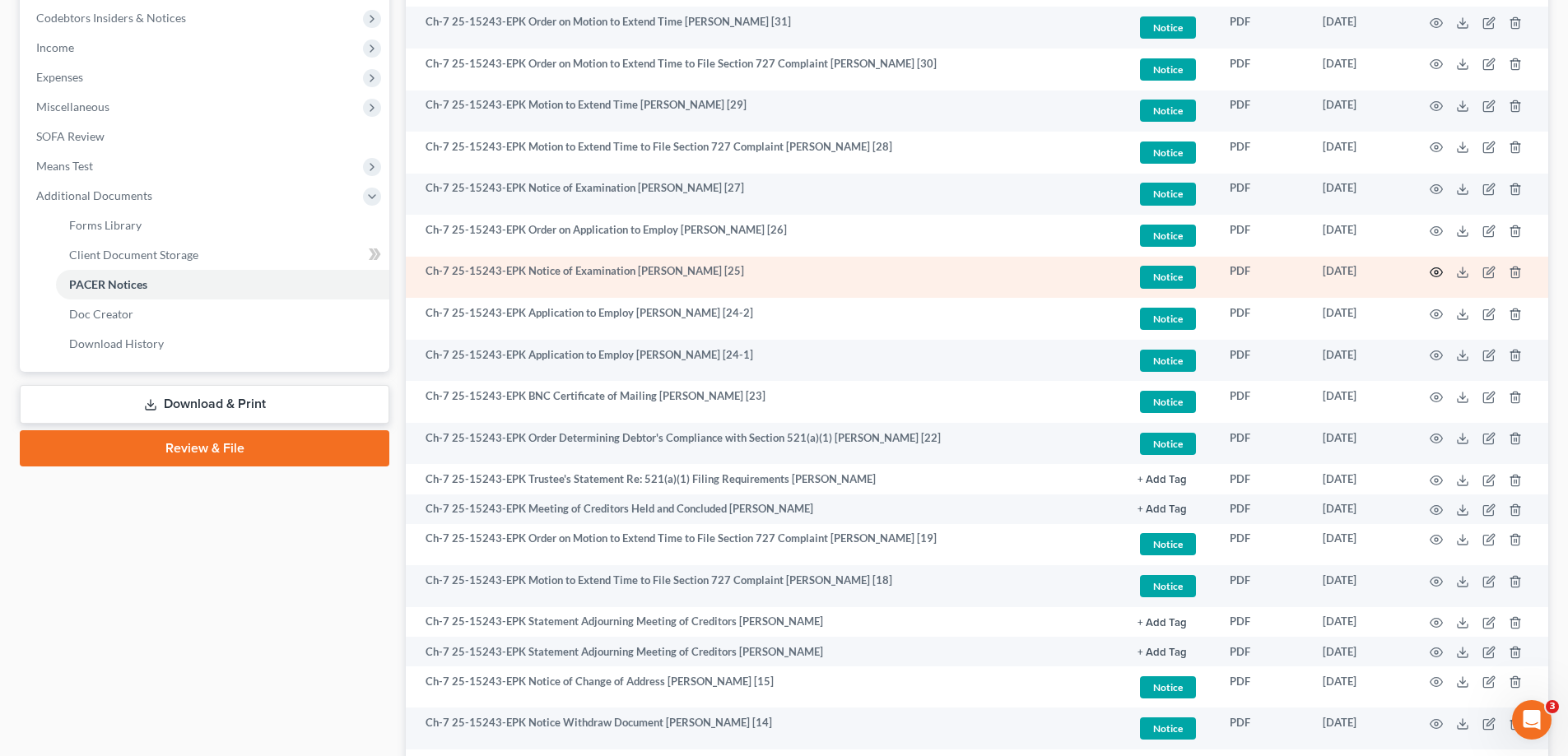
click at [1432, 269] on icon "button" at bounding box center [1437, 273] width 12 height 9
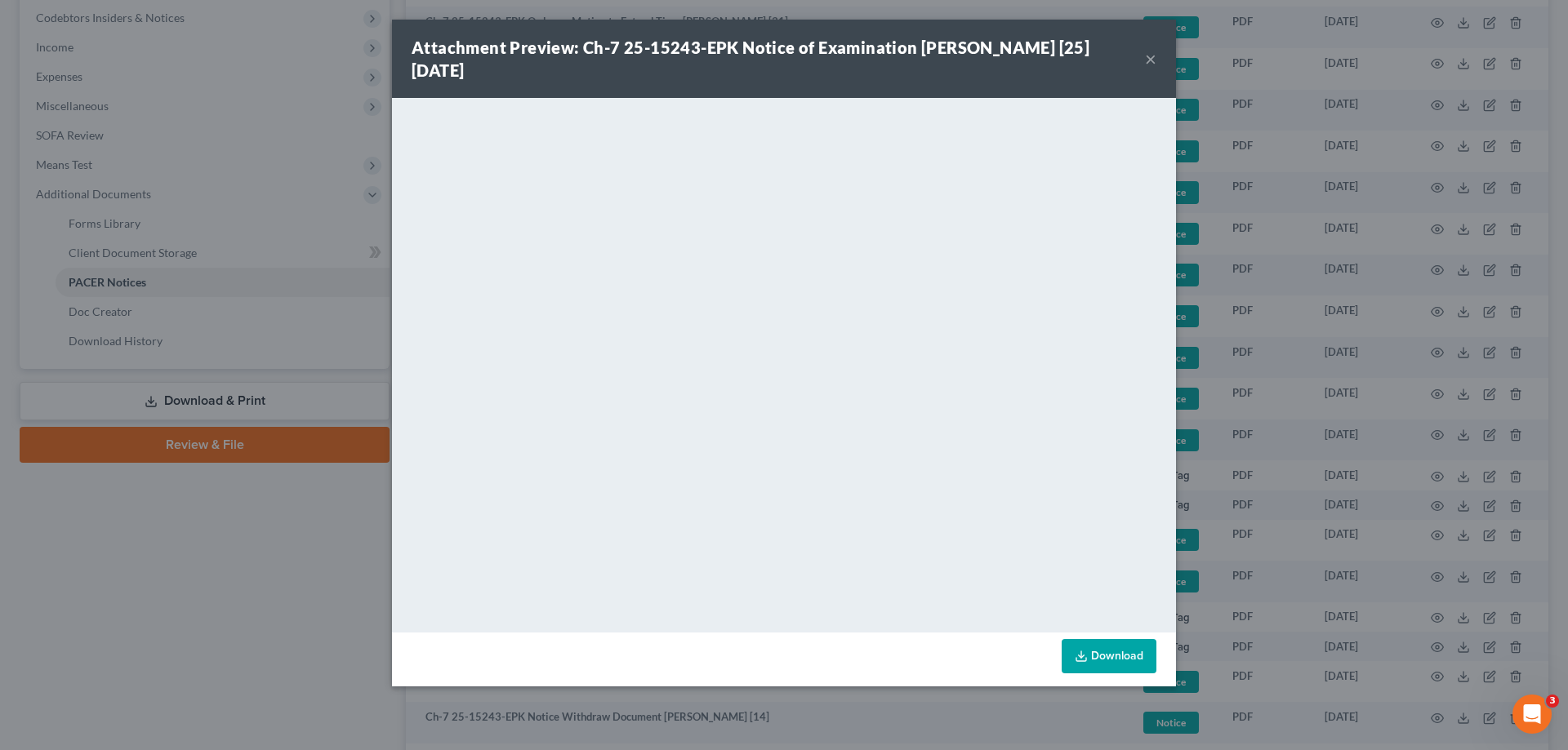
click at [251, 562] on div "Attachment Preview: Ch-7 25-15243-EPK Notice of Examination [PERSON_NAME] [25] …" at bounding box center [784, 375] width 1568 height 750
